Goal: Information Seeking & Learning: Learn about a topic

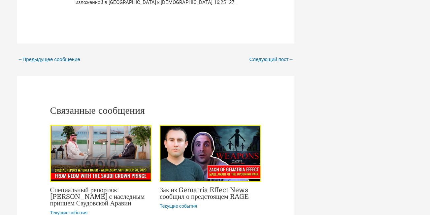
scroll to position [969, 0]
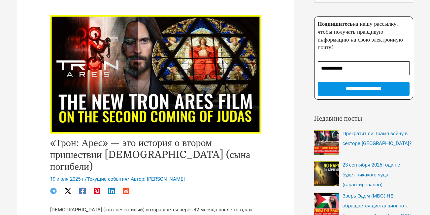
scroll to position [0, 0]
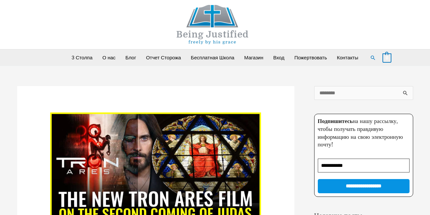
click at [177, 28] on img at bounding box center [212, 24] width 99 height 39
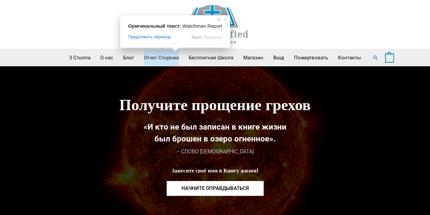
click at [159, 56] on ya-tr-span "Отчет Сторожа" at bounding box center [161, 58] width 35 height 17
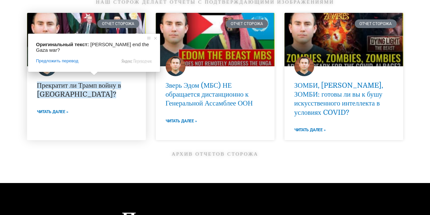
scroll to position [1013, 0]
